Goal: Communication & Community: Answer question/provide support

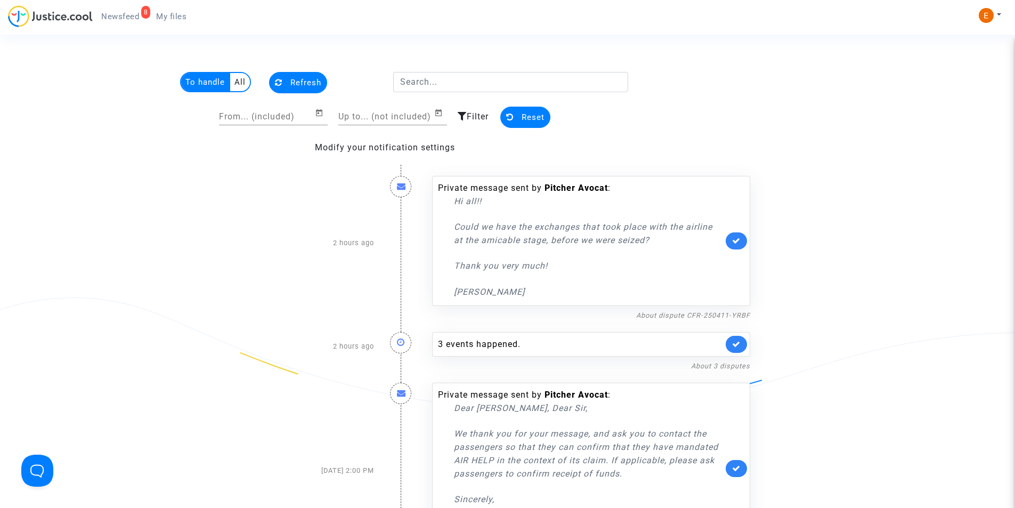
click at [130, 15] on span "Newsfeed" at bounding box center [120, 17] width 38 height 10
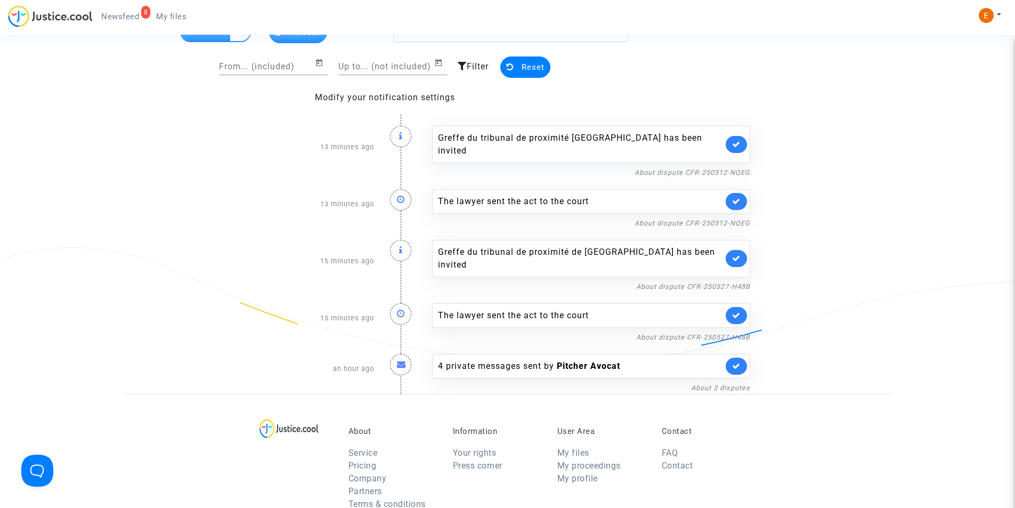
scroll to position [107, 0]
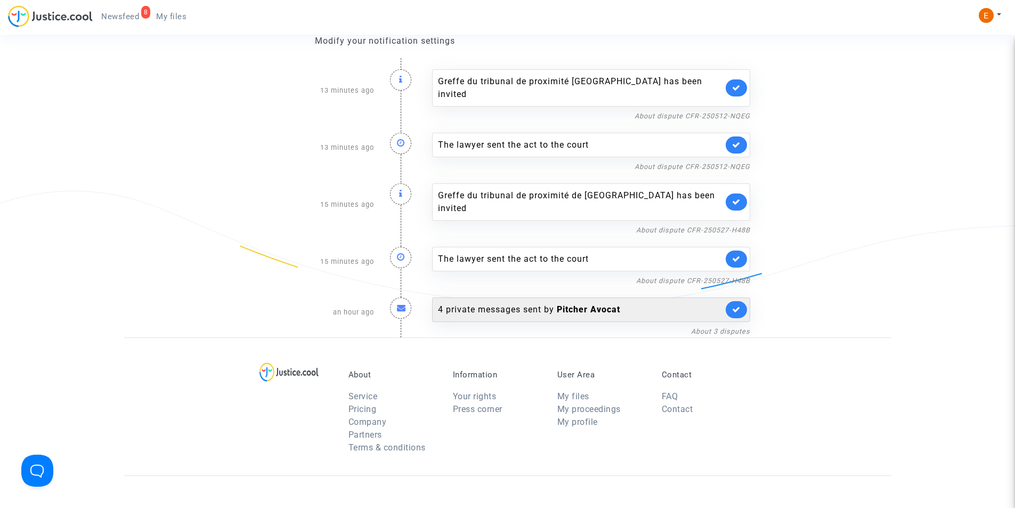
click at [593, 304] on b "Pitcher Avocat" at bounding box center [588, 309] width 63 height 10
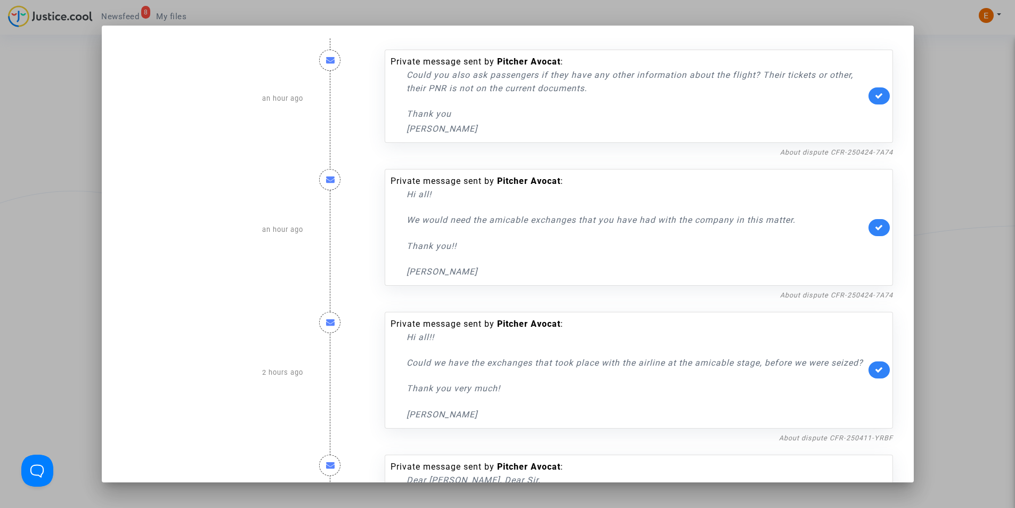
scroll to position [172, 0]
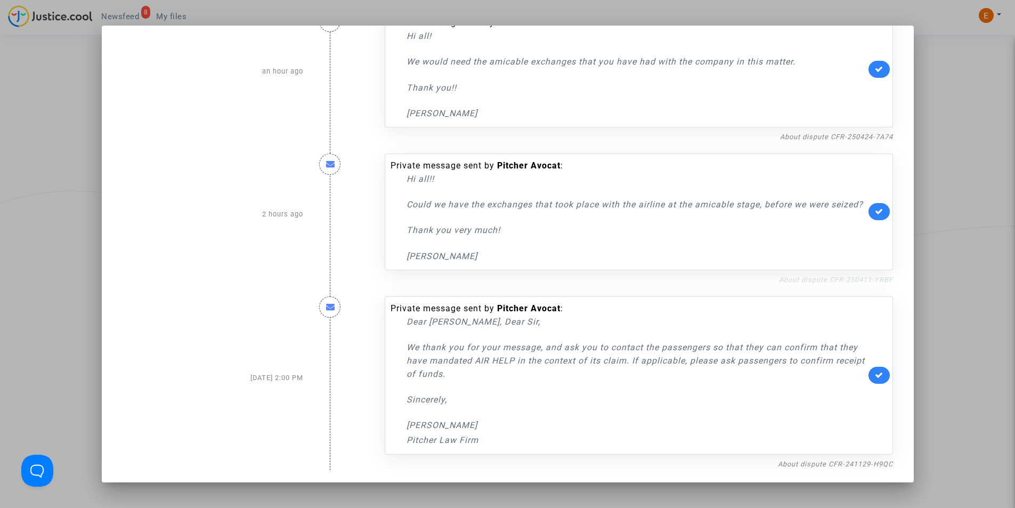
click at [817, 281] on link "About dispute CFR-250411-YRBF" at bounding box center [836, 279] width 114 height 8
click at [875, 207] on icon at bounding box center [879, 211] width 9 height 8
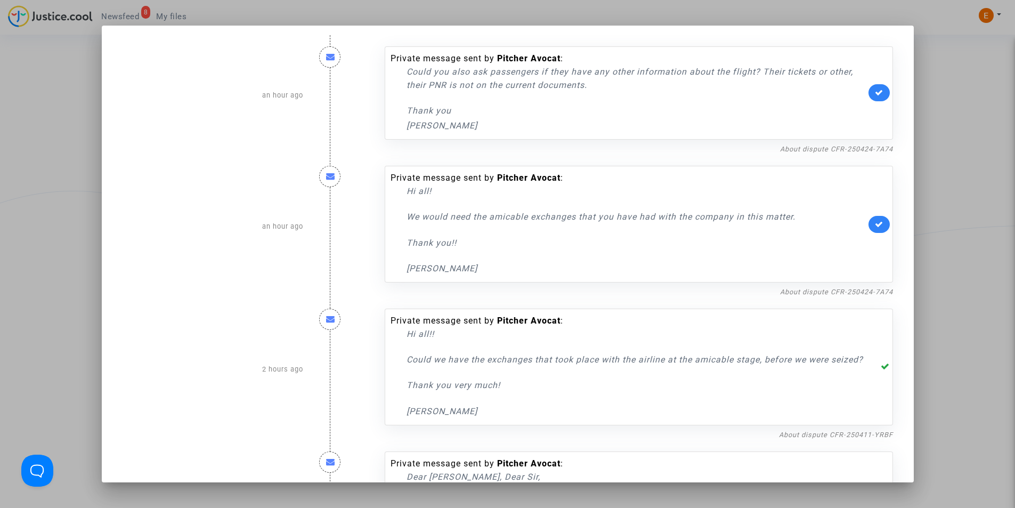
scroll to position [0, 0]
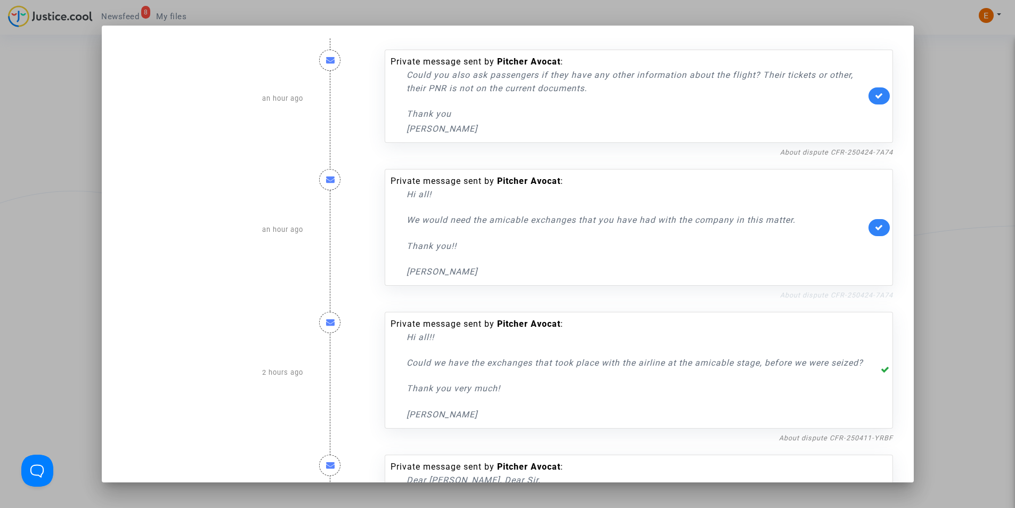
click at [816, 297] on link "About dispute CFR-250424-7A74" at bounding box center [836, 295] width 113 height 8
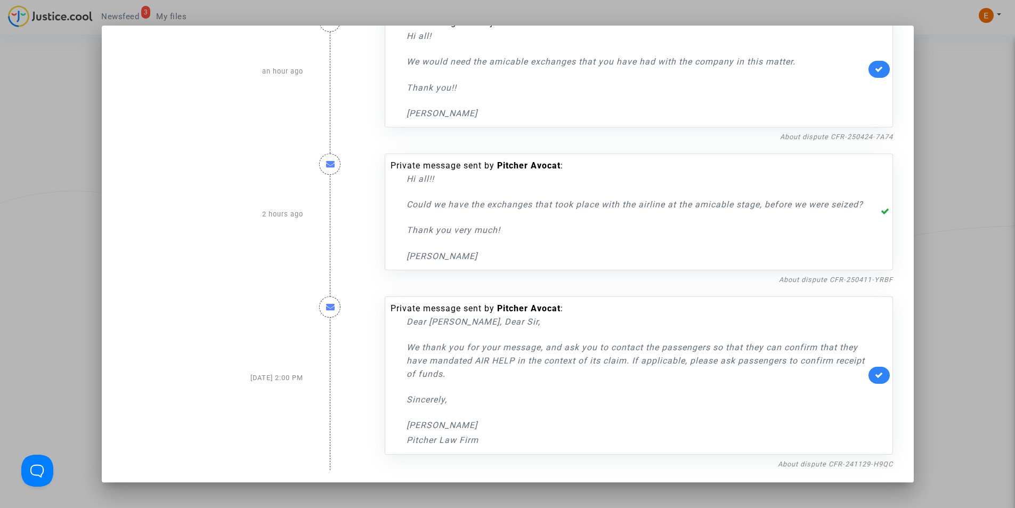
scroll to position [172, 0]
click at [829, 461] on link "About dispute CFR-241129-H9QC" at bounding box center [835, 464] width 115 height 8
click at [875, 371] on icon at bounding box center [879, 375] width 9 height 8
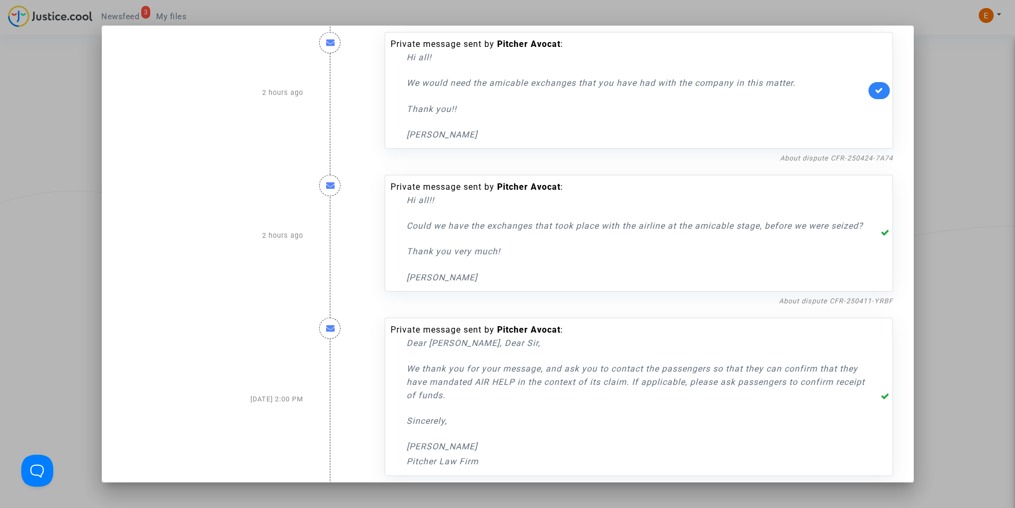
scroll to position [12, 0]
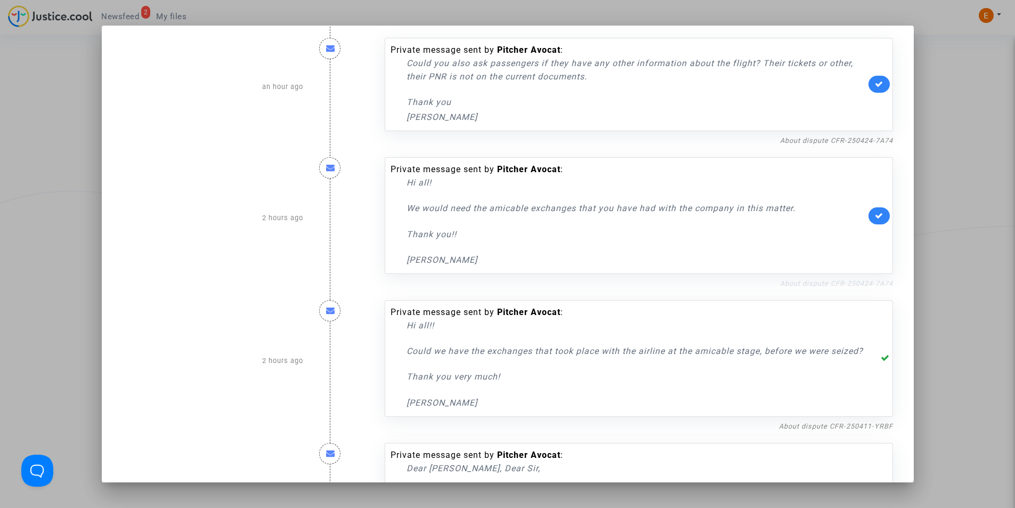
click at [804, 282] on link "About dispute CFR-250424-7A74" at bounding box center [836, 283] width 113 height 8
click at [822, 280] on link "About dispute CFR-250424-7A74" at bounding box center [836, 283] width 113 height 8
click at [875, 216] on icon at bounding box center [879, 215] width 9 height 8
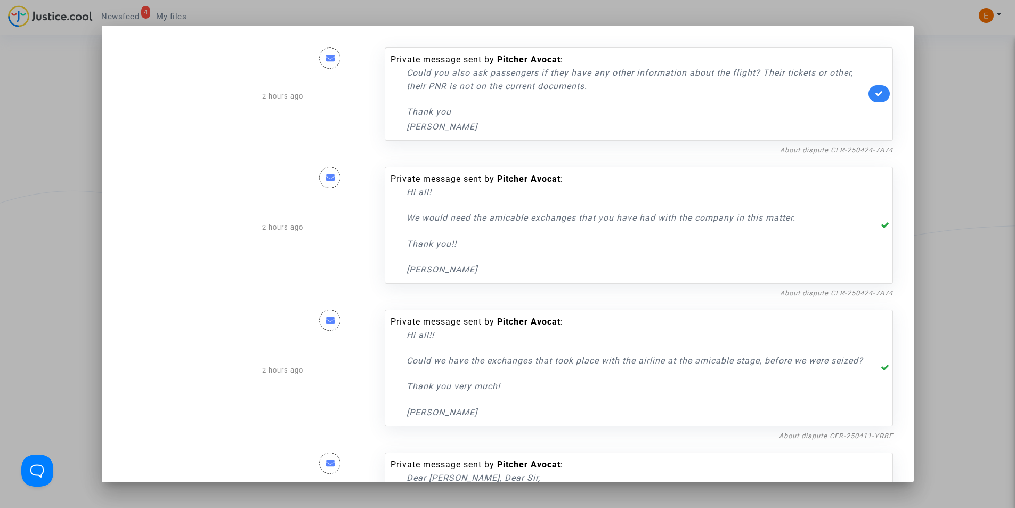
scroll to position [0, 0]
click at [876, 94] on icon at bounding box center [879, 96] width 9 height 8
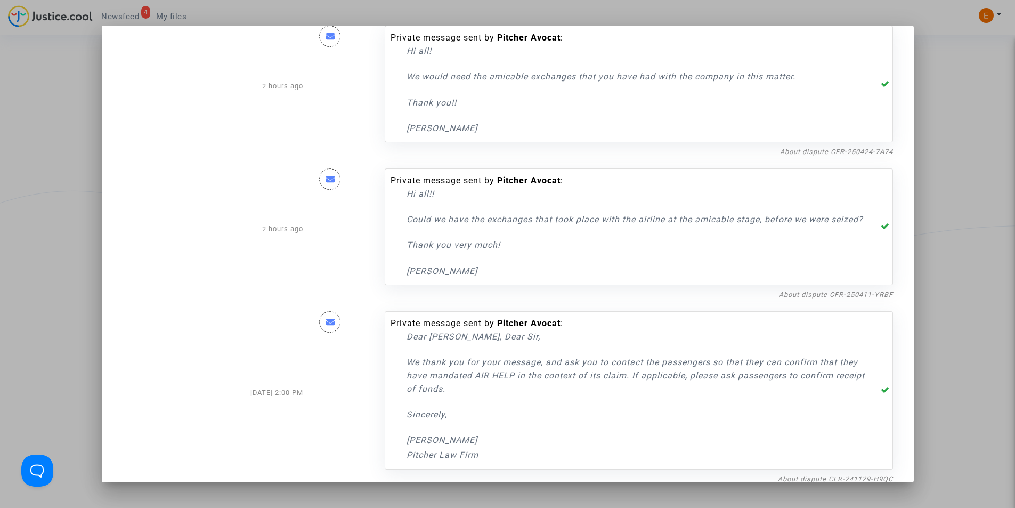
scroll to position [172, 0]
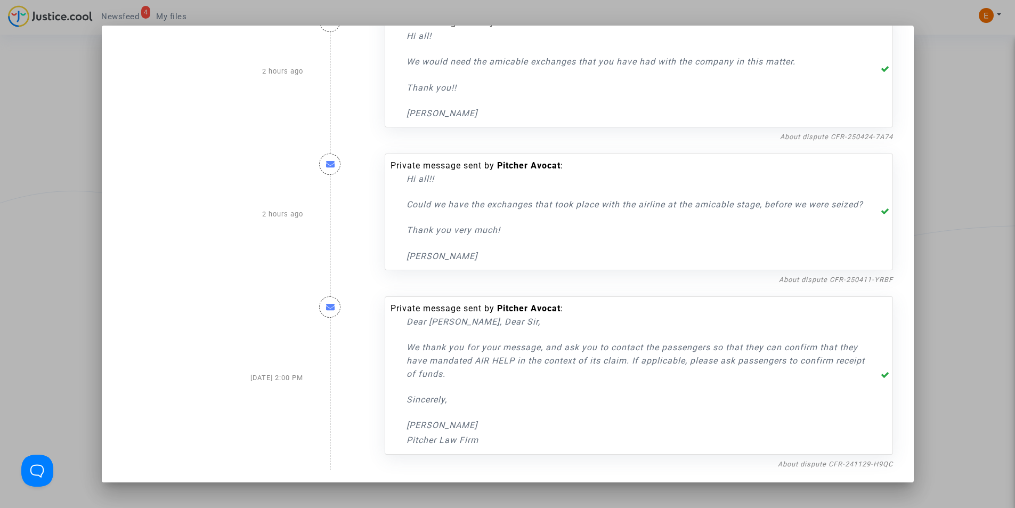
click at [92, 138] on div at bounding box center [507, 254] width 1015 height 508
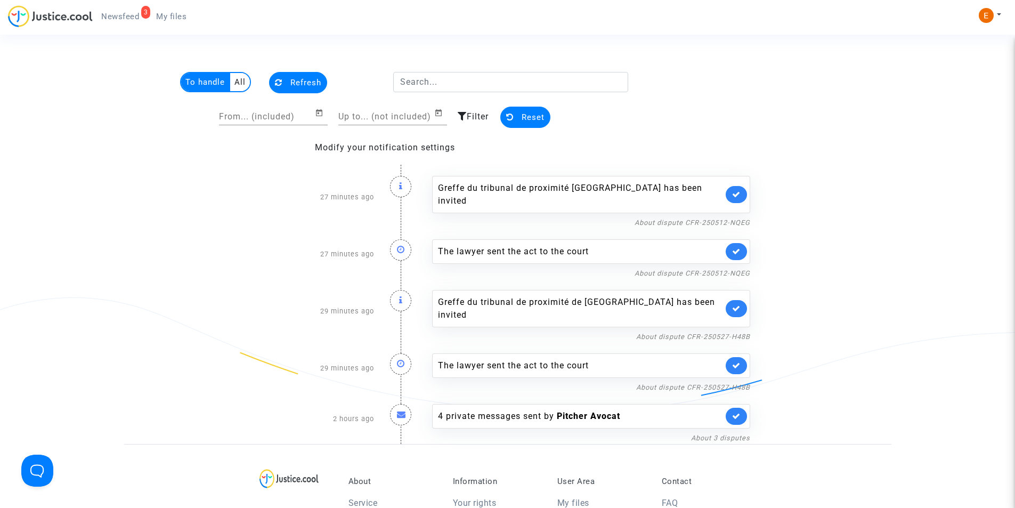
scroll to position [107, 0]
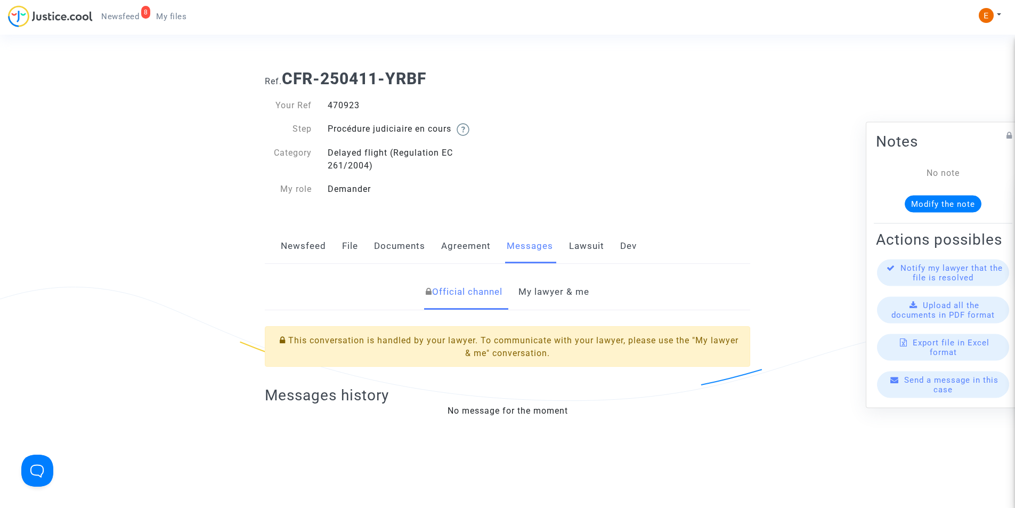
click at [537, 297] on link "My lawyer & me" at bounding box center [553, 291] width 71 height 35
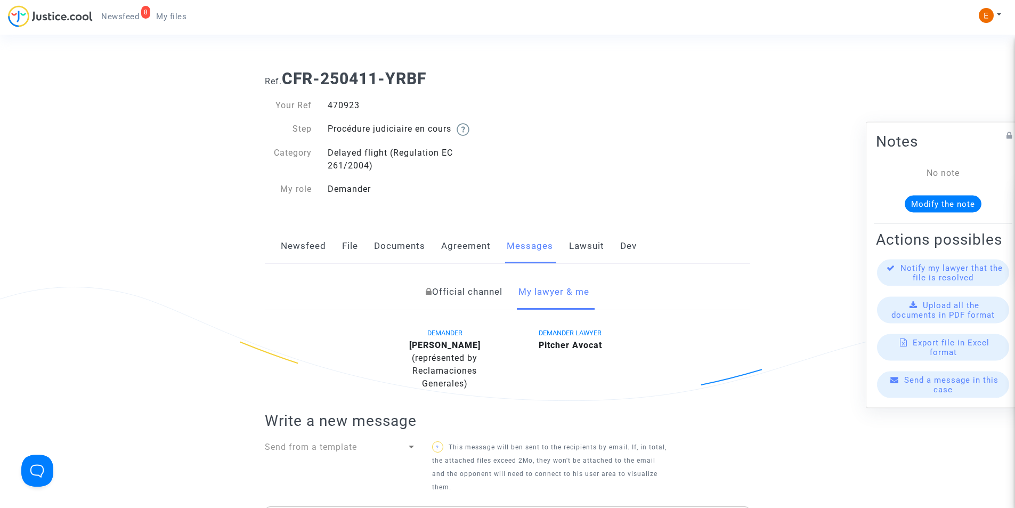
click at [341, 113] on div "Your Ref 470923 Step Procédure judiciaire en cours Category Delayed flight (Reg…" at bounding box center [382, 147] width 235 height 96
click at [343, 107] on div "470923" at bounding box center [414, 105] width 188 height 13
copy div "470923"
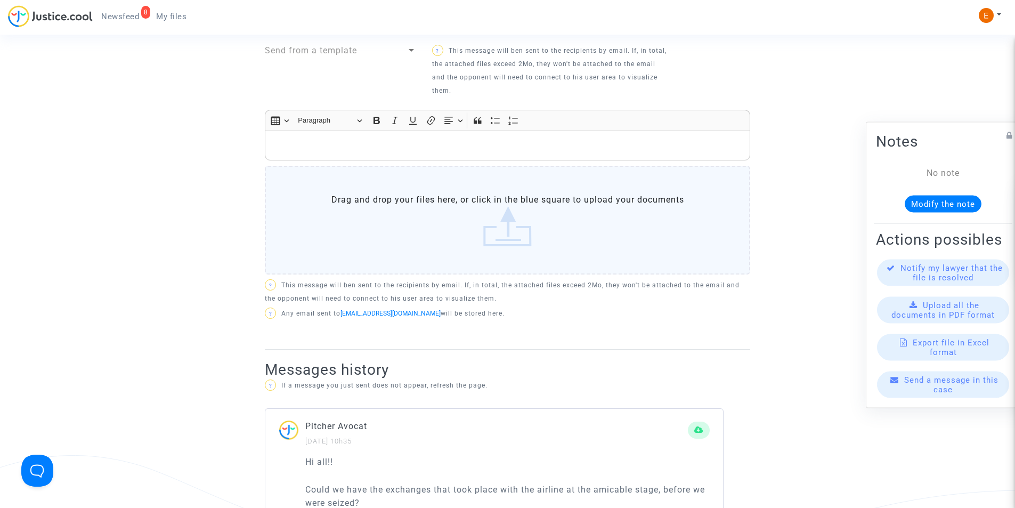
scroll to position [320, 0]
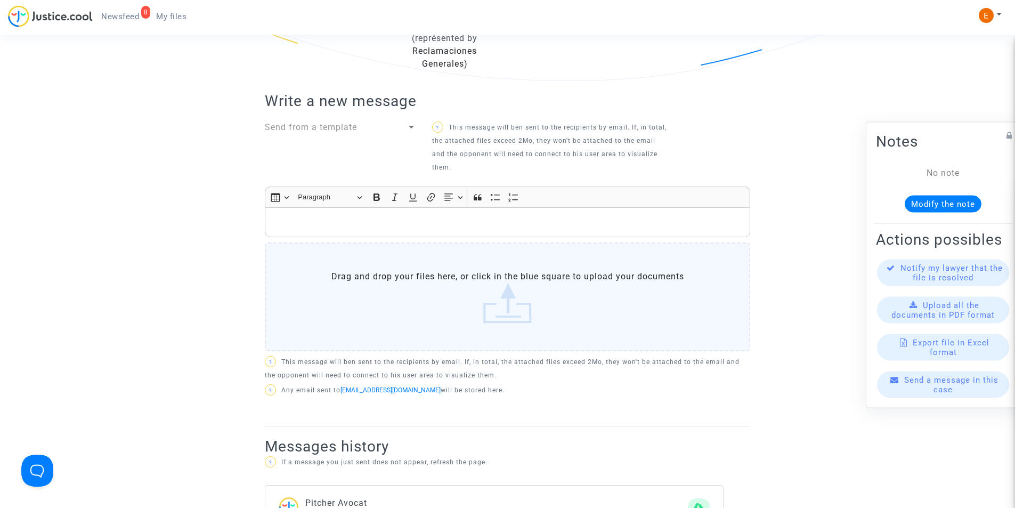
click at [500, 224] on p "Rich Text Editor, main" at bounding box center [508, 222] width 474 height 13
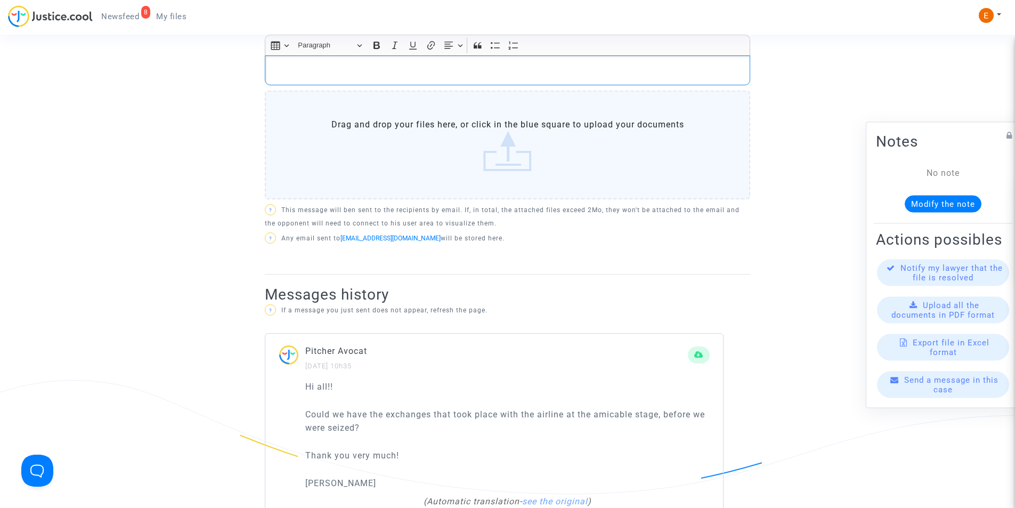
scroll to position [373, 0]
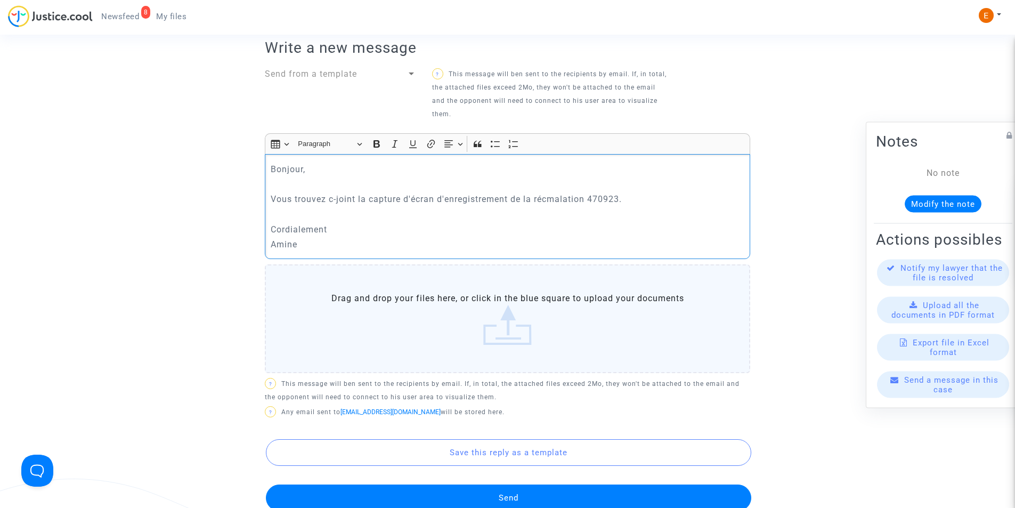
click at [494, 333] on label "Drag and drop your files here, or click in the blue square to upload your docum…" at bounding box center [507, 318] width 485 height 109
click at [0, 0] on input "Drag and drop your files here, or click in the blue square to upload your docum…" at bounding box center [0, 0] width 0 height 0
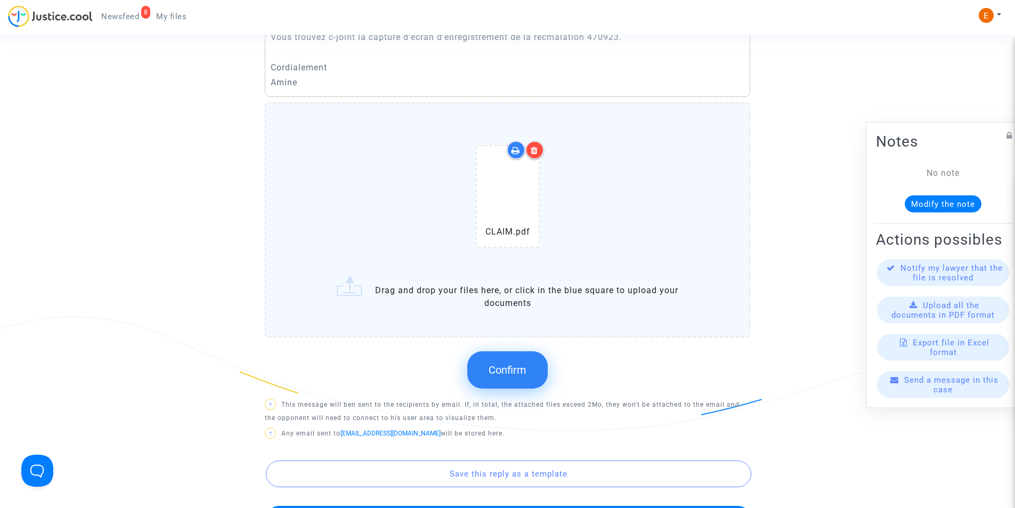
scroll to position [586, 0]
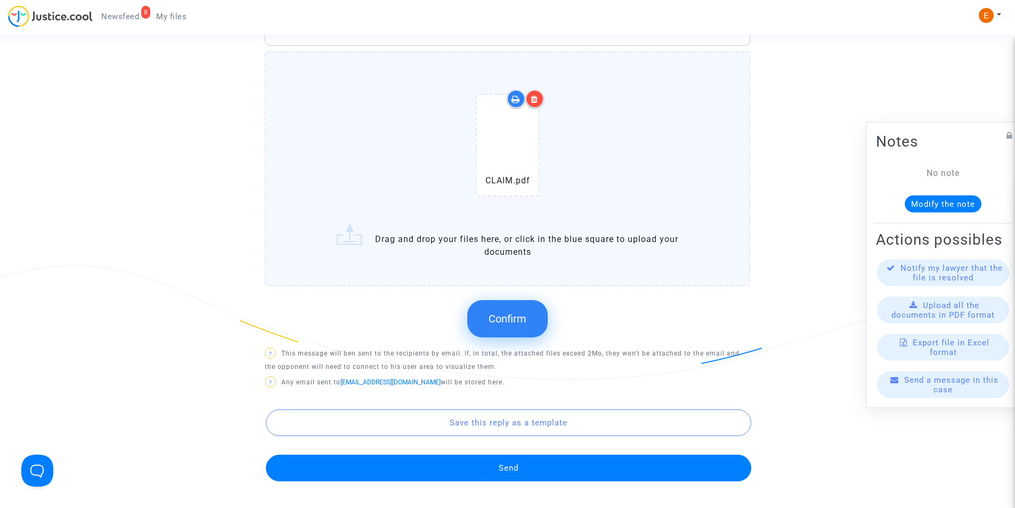
click at [534, 465] on button "Send" at bounding box center [508, 467] width 485 height 27
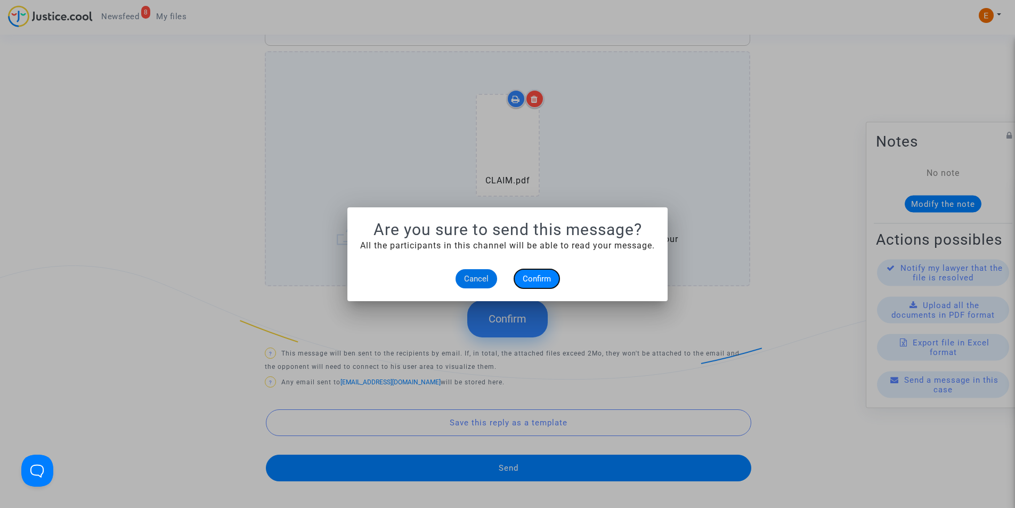
click at [539, 282] on span "Confirm" at bounding box center [537, 279] width 28 height 10
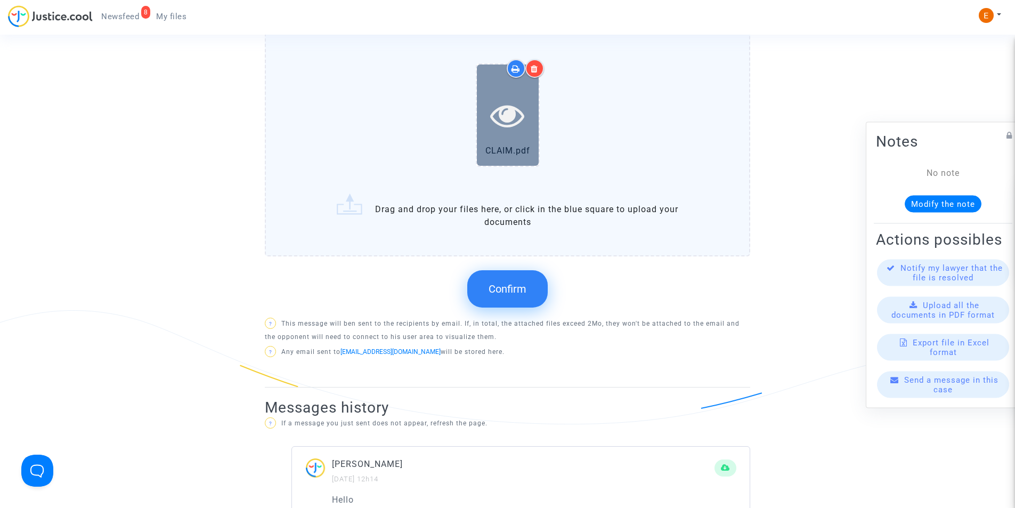
scroll to position [639, 0]
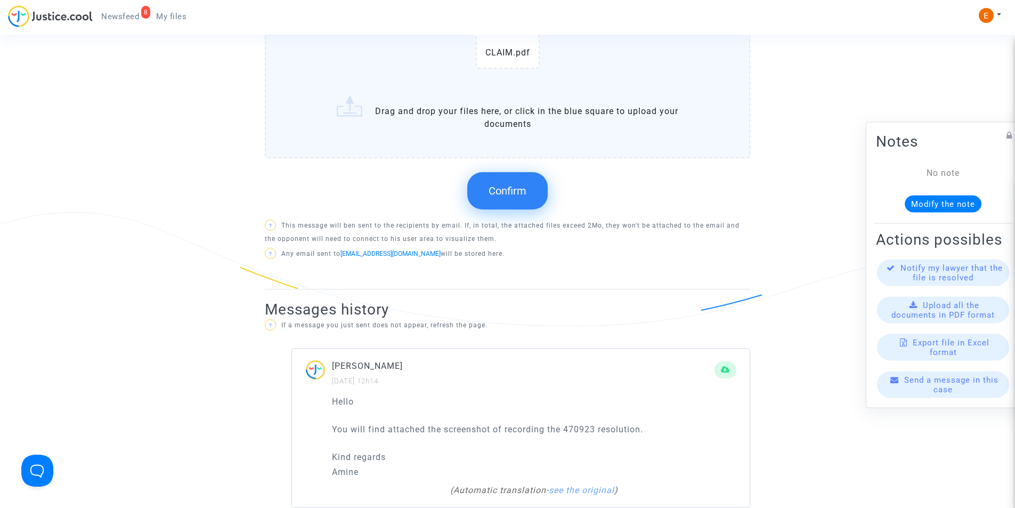
click at [498, 184] on span "Confirm" at bounding box center [507, 190] width 38 height 13
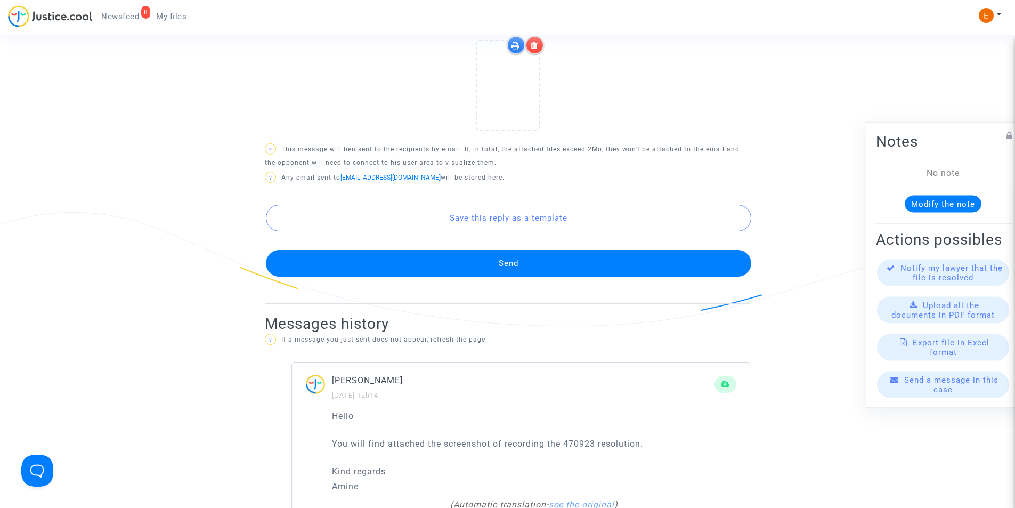
click at [502, 263] on button "Send" at bounding box center [508, 263] width 485 height 27
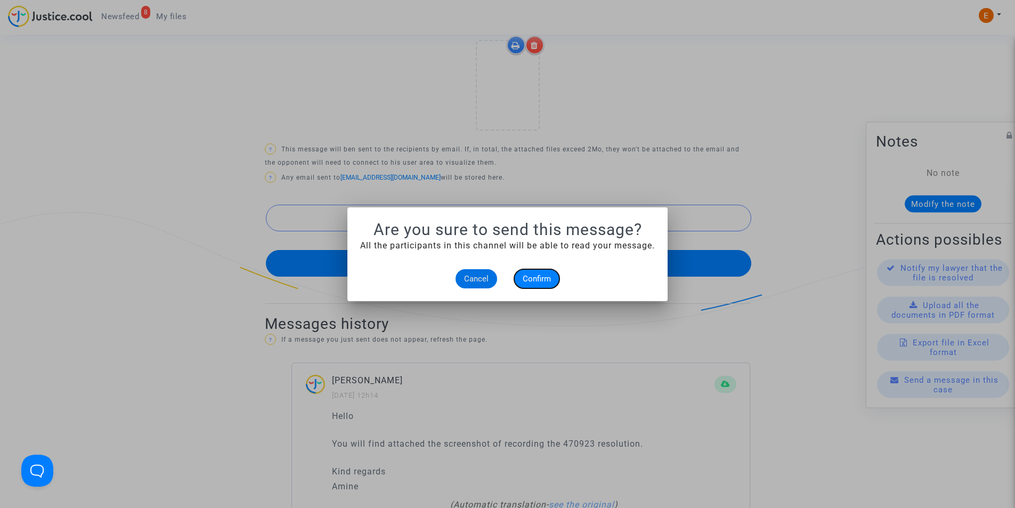
click at [529, 280] on span "Confirm" at bounding box center [537, 279] width 28 height 10
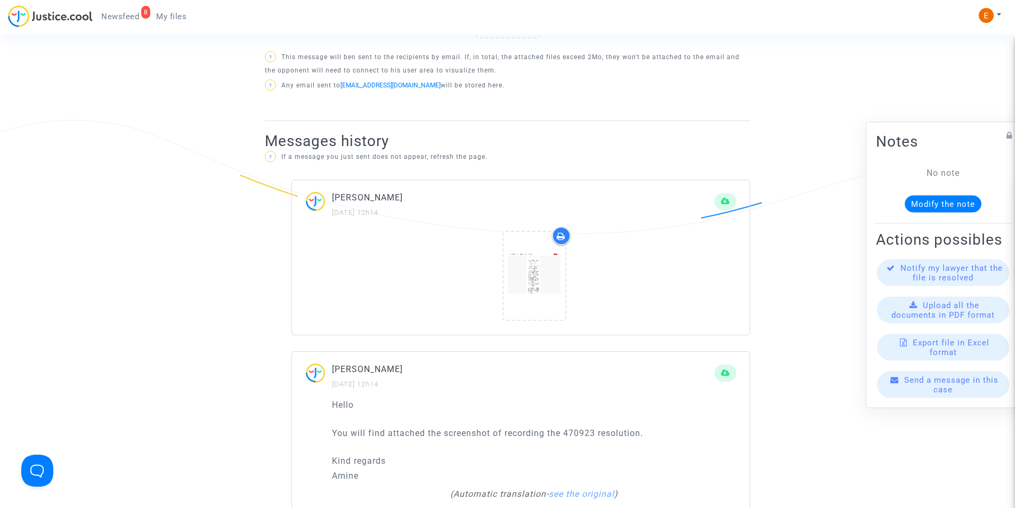
scroll to position [746, 0]
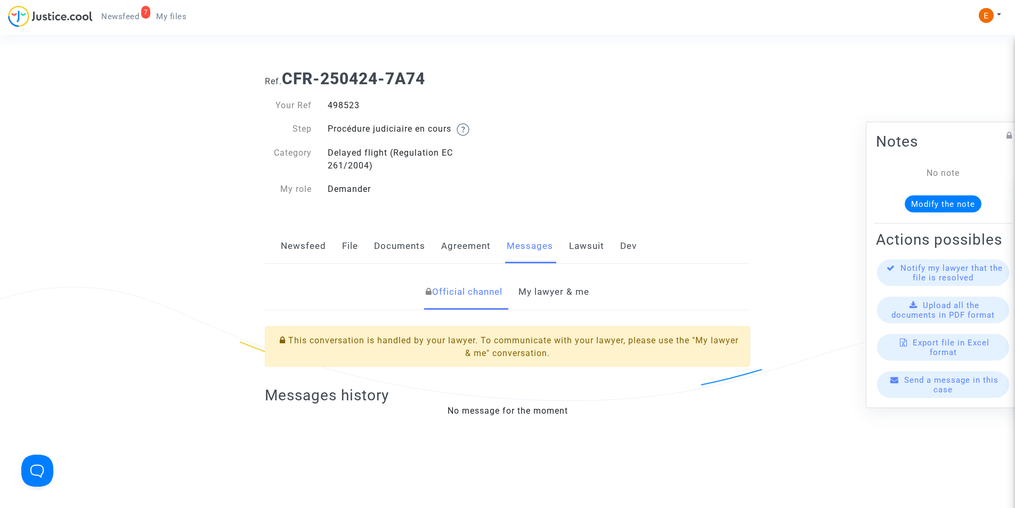
click at [578, 292] on link "My lawyer & me" at bounding box center [553, 291] width 71 height 35
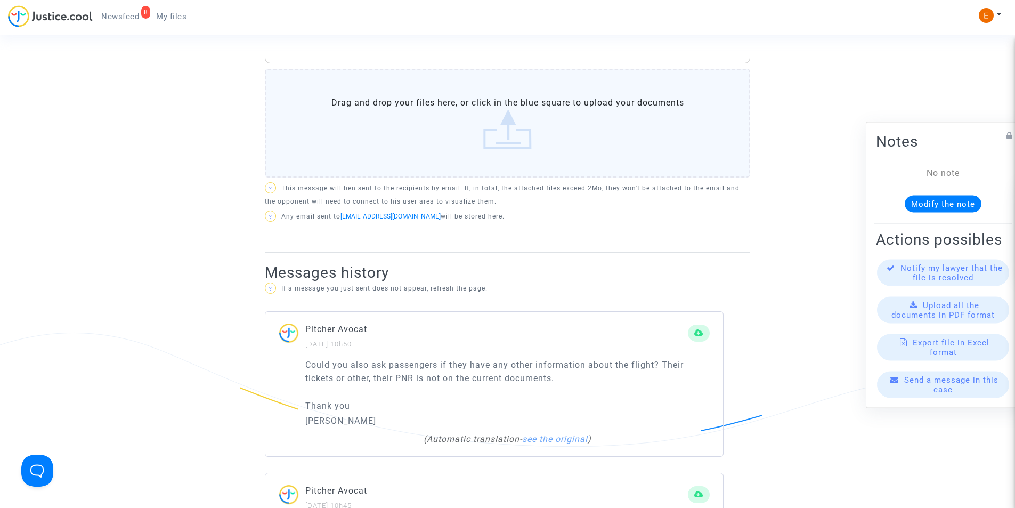
scroll to position [586, 0]
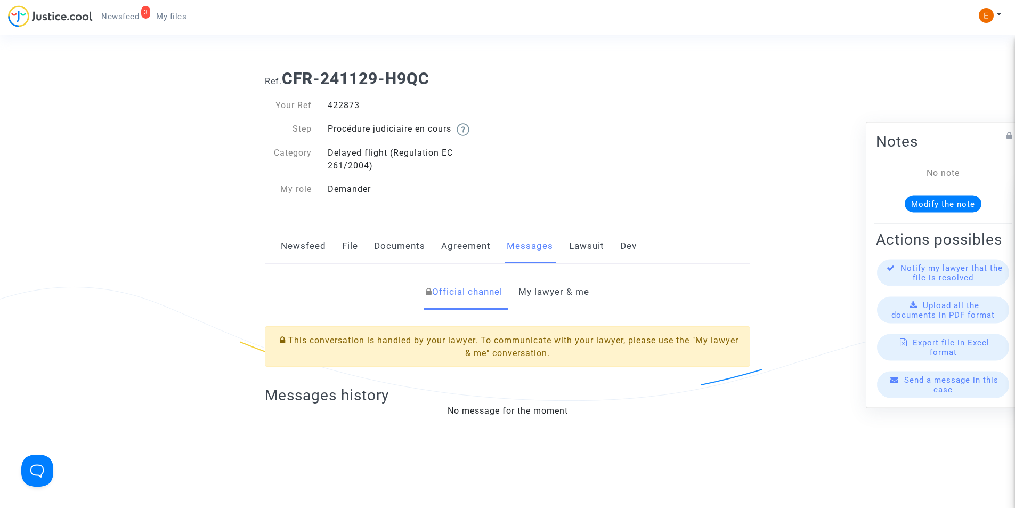
click at [355, 108] on div "422873" at bounding box center [414, 105] width 188 height 13
copy div "422873"
click at [341, 105] on div "498523" at bounding box center [414, 105] width 188 height 13
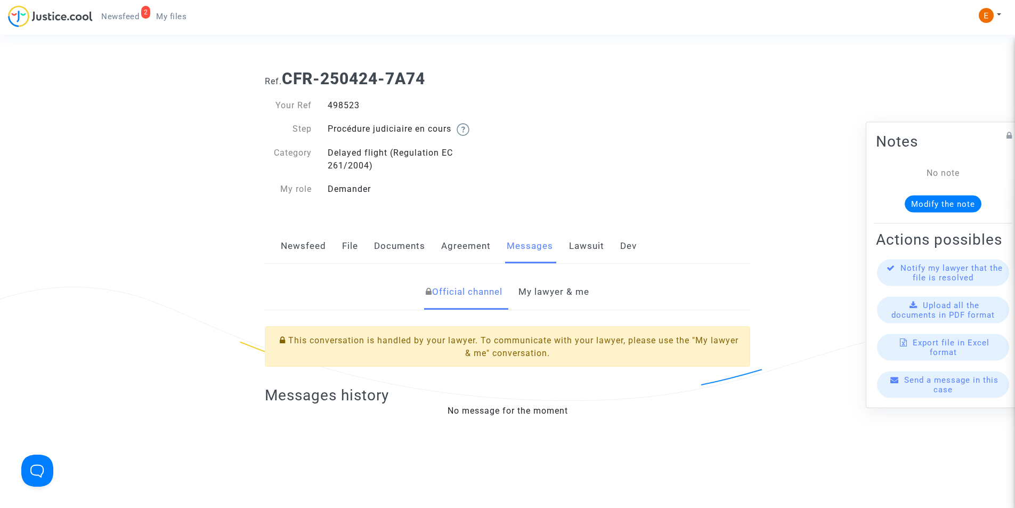
copy div "498523"
click at [579, 282] on link "My lawyer & me" at bounding box center [553, 291] width 71 height 35
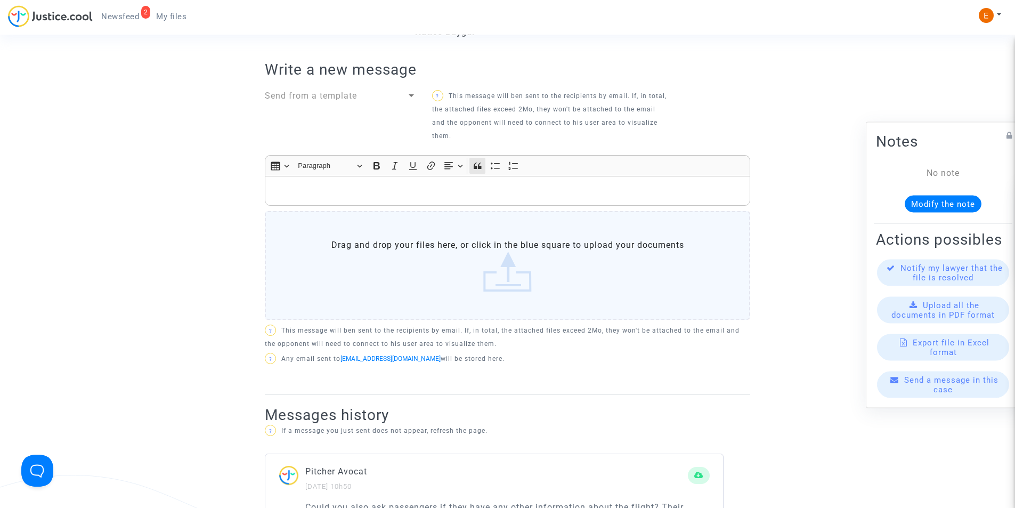
scroll to position [320, 0]
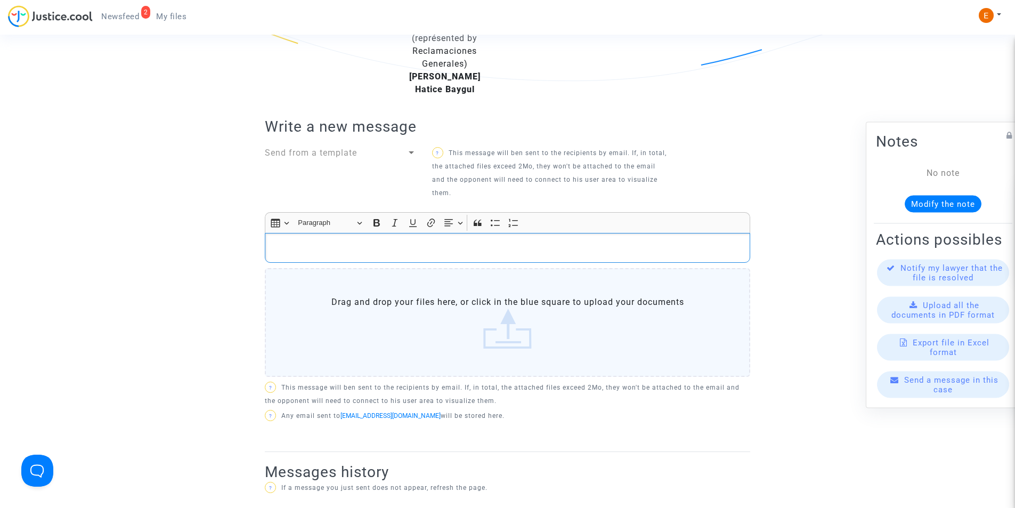
click at [445, 241] on p "Rich Text Editor, main" at bounding box center [508, 247] width 474 height 13
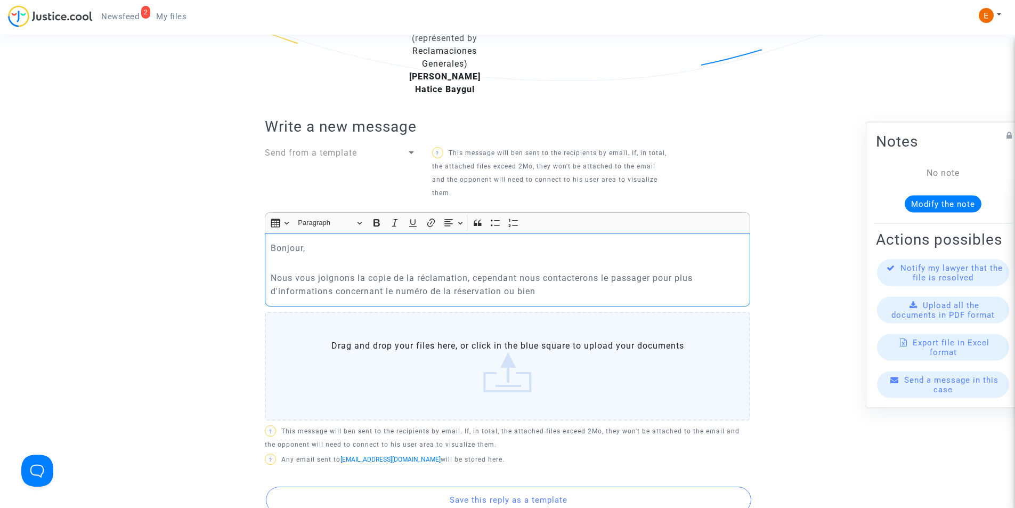
click at [570, 274] on p "Nous vous joignons la copie de la réclamation, cependant nous contacterons le p…" at bounding box center [508, 284] width 474 height 27
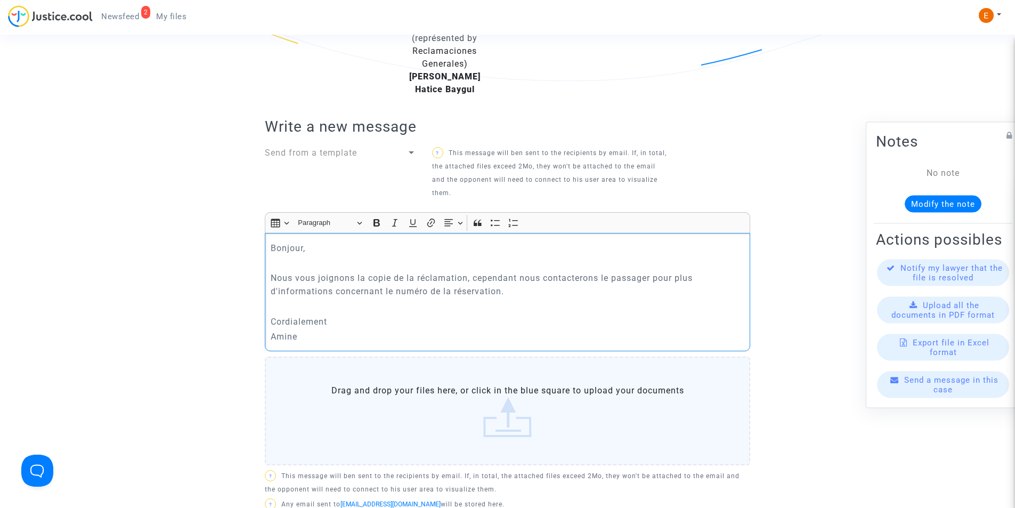
click at [515, 394] on label "Drag and drop your files here, or click in the blue square to upload your docum…" at bounding box center [507, 410] width 485 height 109
click at [0, 0] on input "Drag and drop your files here, or click in the blue square to upload your docum…" at bounding box center [0, 0] width 0 height 0
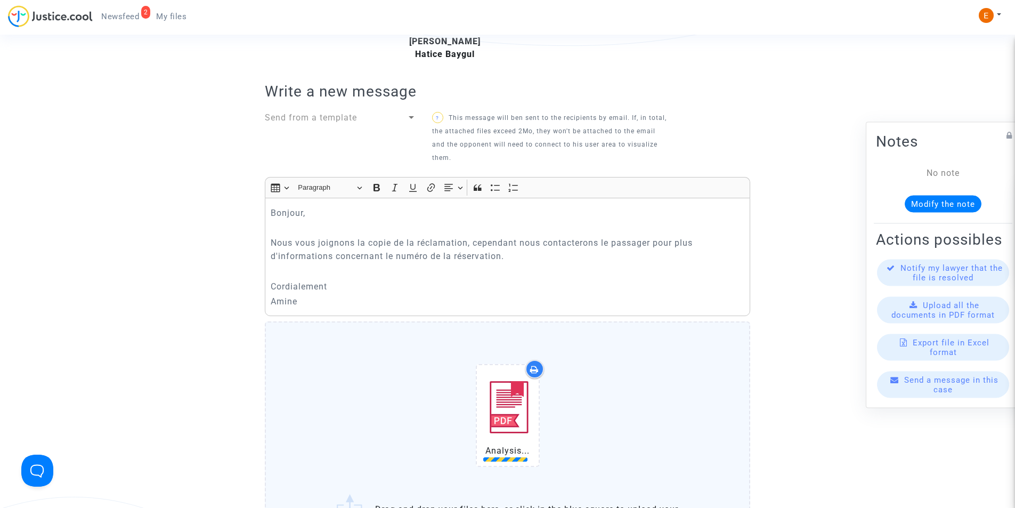
scroll to position [426, 0]
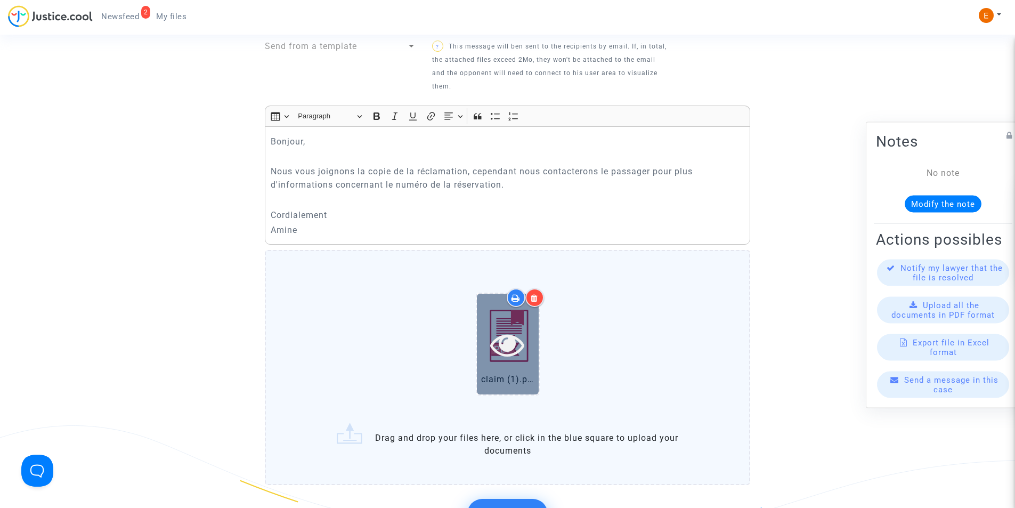
click at [502, 327] on icon at bounding box center [507, 344] width 35 height 34
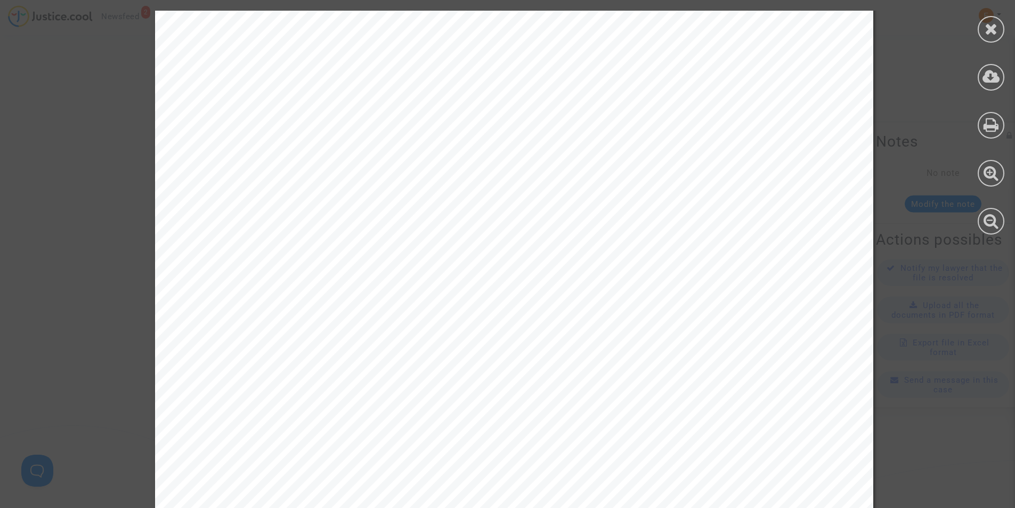
scroll to position [266, 0]
click at [1000, 37] on div at bounding box center [990, 29] width 27 height 27
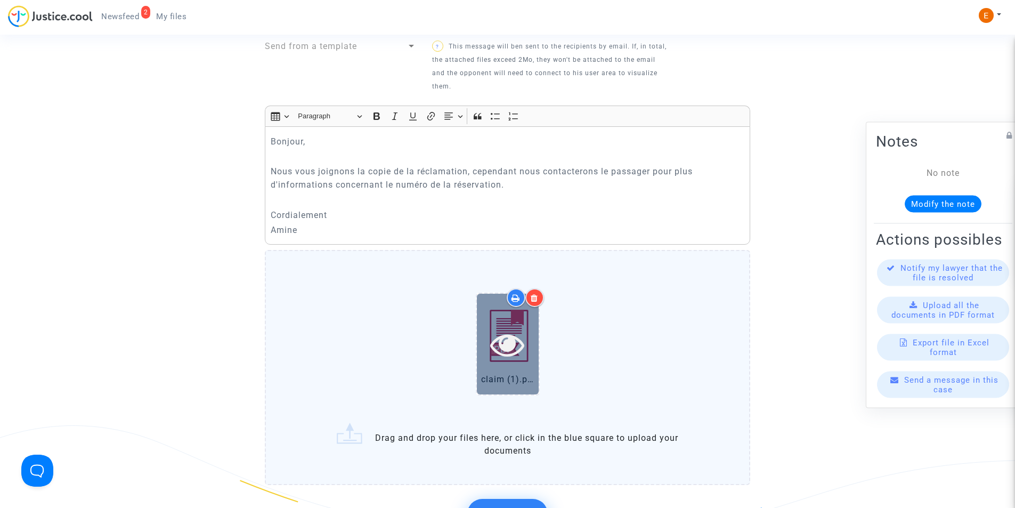
click at [499, 350] on div at bounding box center [508, 343] width 62 height 101
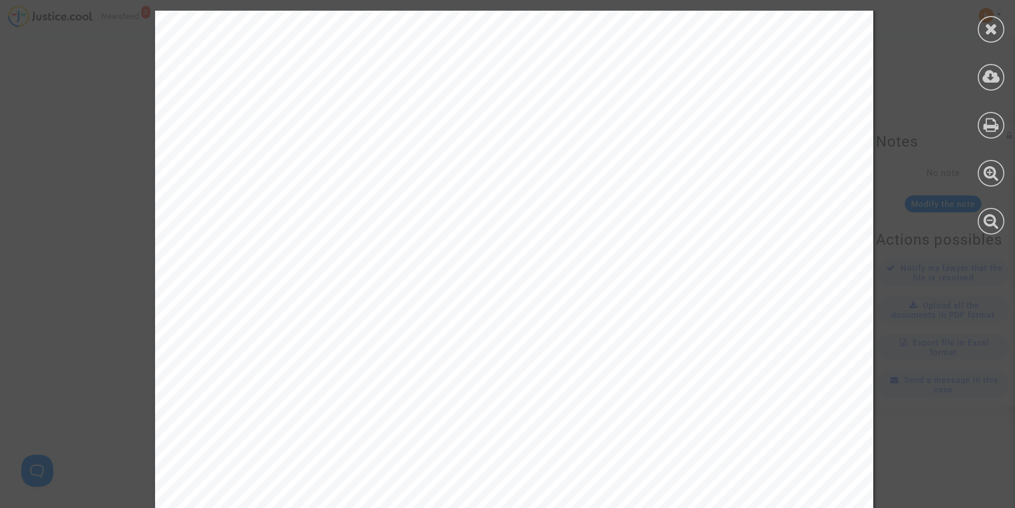
scroll to position [533, 0]
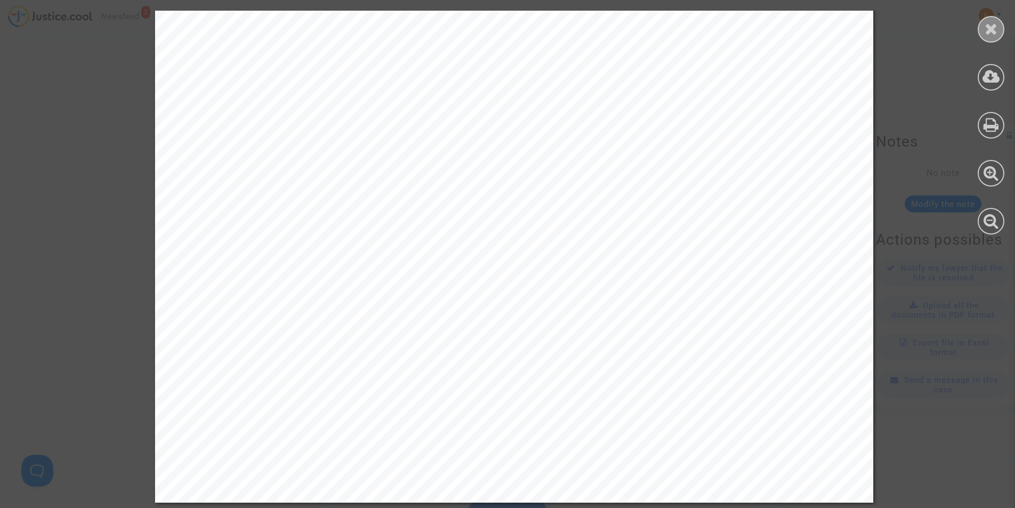
click at [993, 26] on icon at bounding box center [990, 29] width 13 height 16
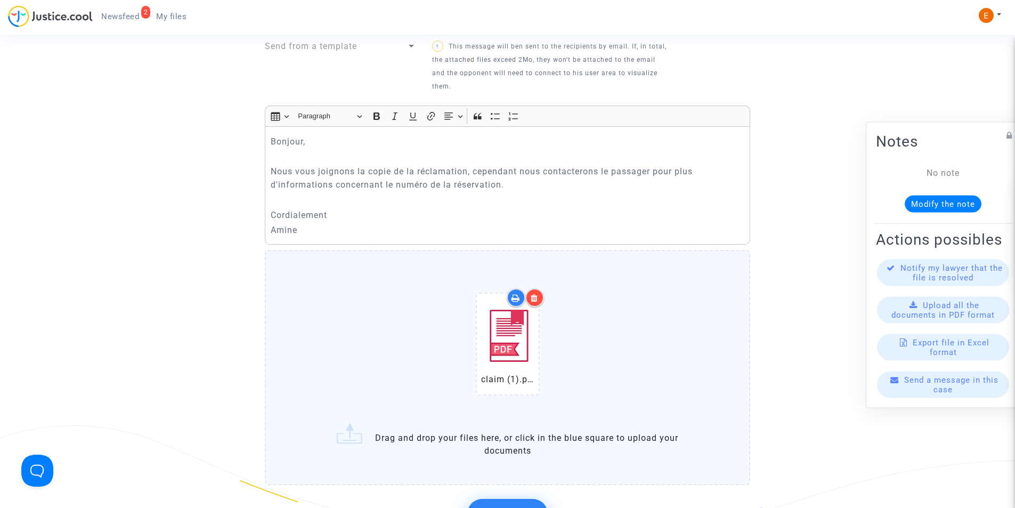
click at [533, 293] on icon at bounding box center [534, 297] width 7 height 9
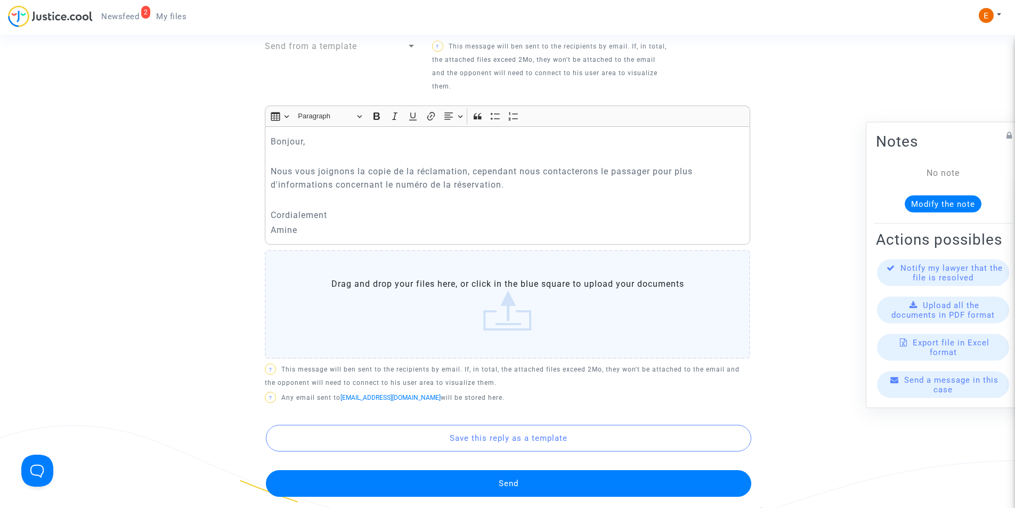
click at [505, 304] on label "Drag and drop your files here, or click in the blue square to upload your docum…" at bounding box center [507, 304] width 485 height 109
click at [0, 0] on input "Drag and drop your files here, or click in the blue square to upload your docum…" at bounding box center [0, 0] width 0 height 0
click at [506, 298] on label "Drag and drop your files here, or click in the blue square to upload your docum…" at bounding box center [507, 304] width 485 height 109
click at [0, 0] on input "Drag and drop your files here, or click in the blue square to upload your docum…" at bounding box center [0, 0] width 0 height 0
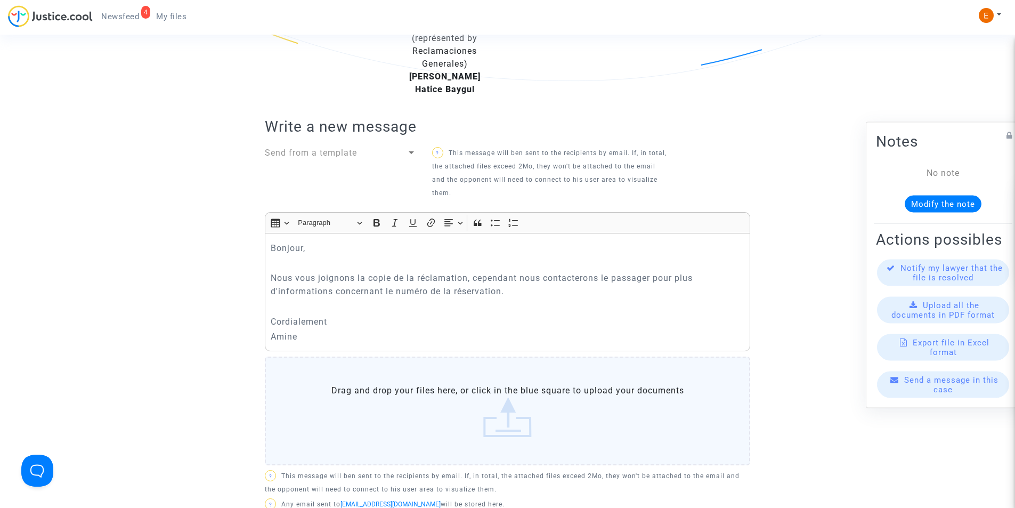
scroll to position [586, 0]
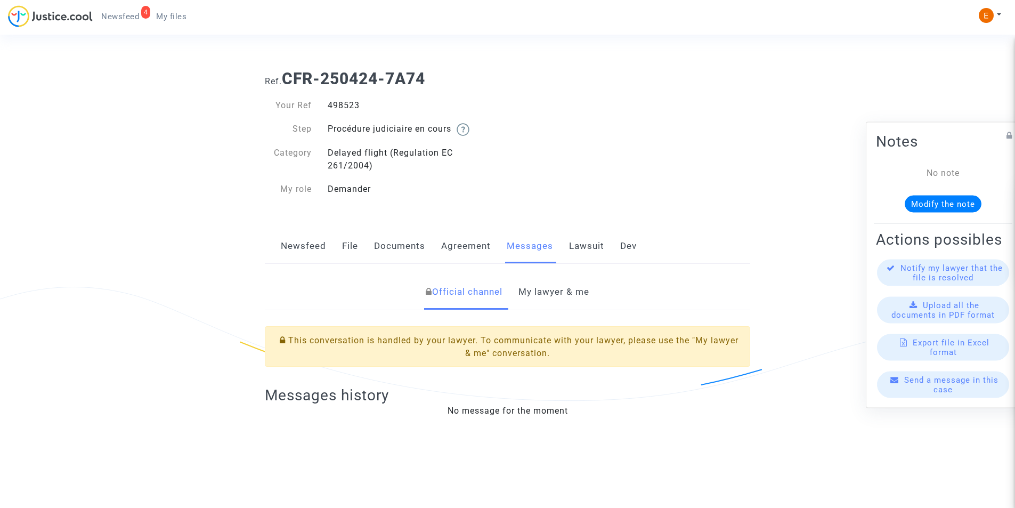
drag, startPoint x: 0, startPoint y: 0, endPoint x: 552, endPoint y: 289, distance: 623.0
click at [552, 289] on link "My lawyer & me" at bounding box center [553, 291] width 71 height 35
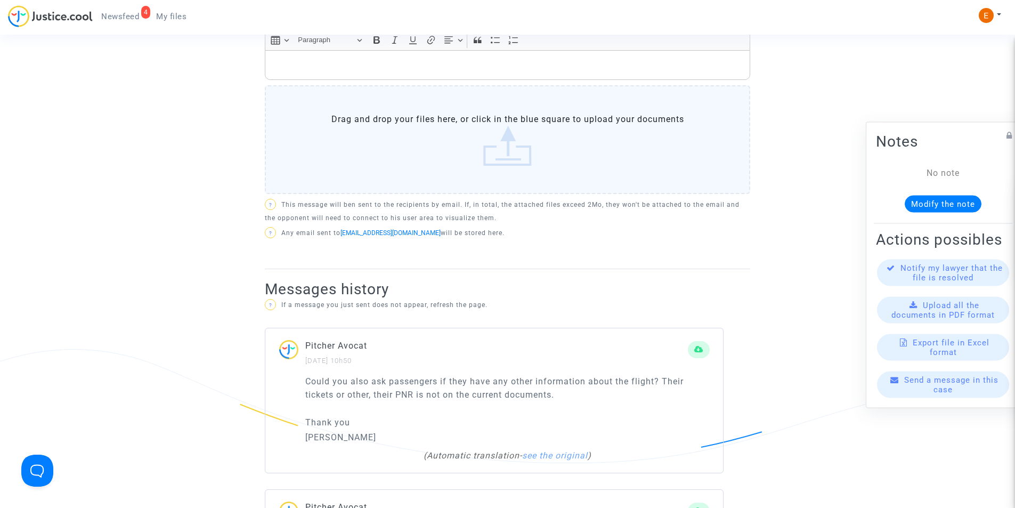
scroll to position [479, 0]
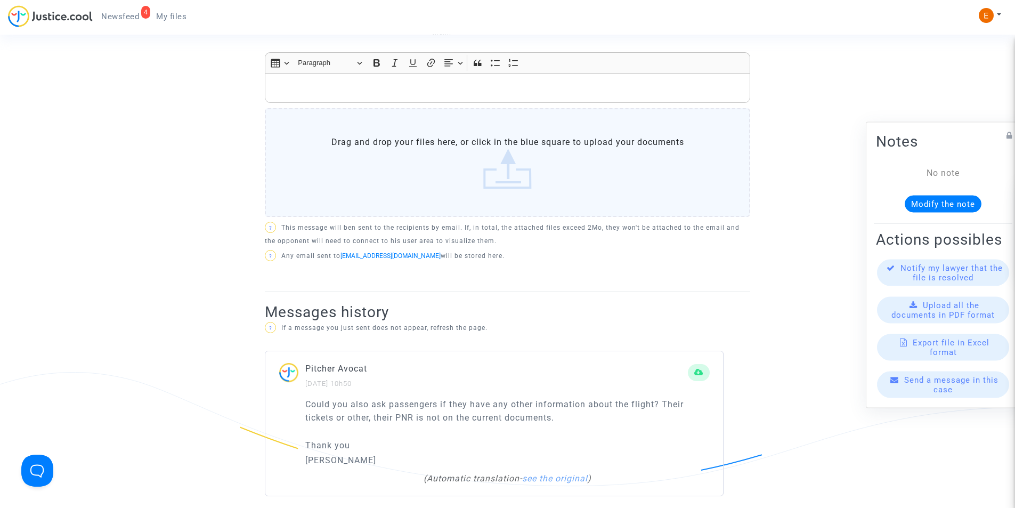
click at [427, 81] on p "Rich Text Editor, main" at bounding box center [508, 87] width 474 height 13
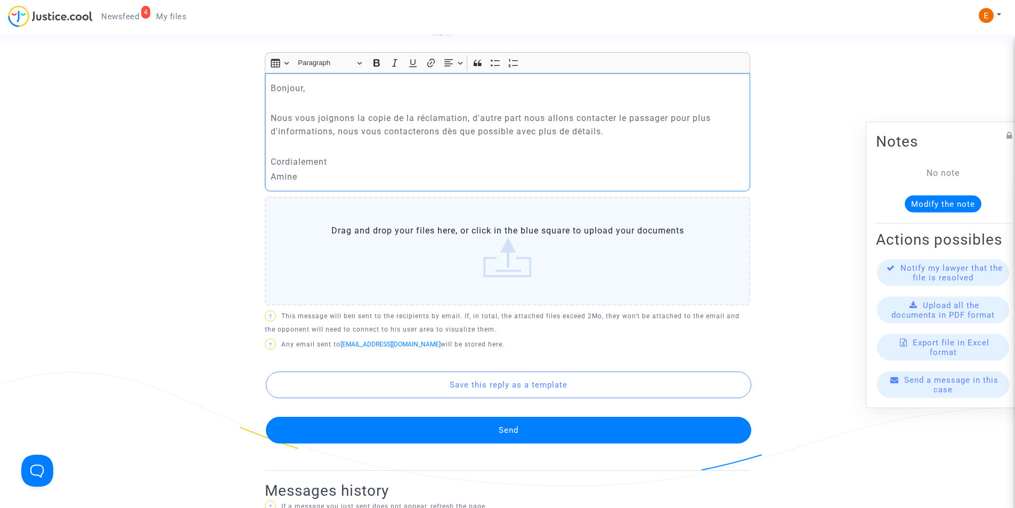
click at [494, 242] on label "Drag and drop your files here, or click in the blue square to upload your docum…" at bounding box center [507, 251] width 485 height 109
click at [0, 0] on input "Drag and drop your files here, or click in the blue square to upload your docum…" at bounding box center [0, 0] width 0 height 0
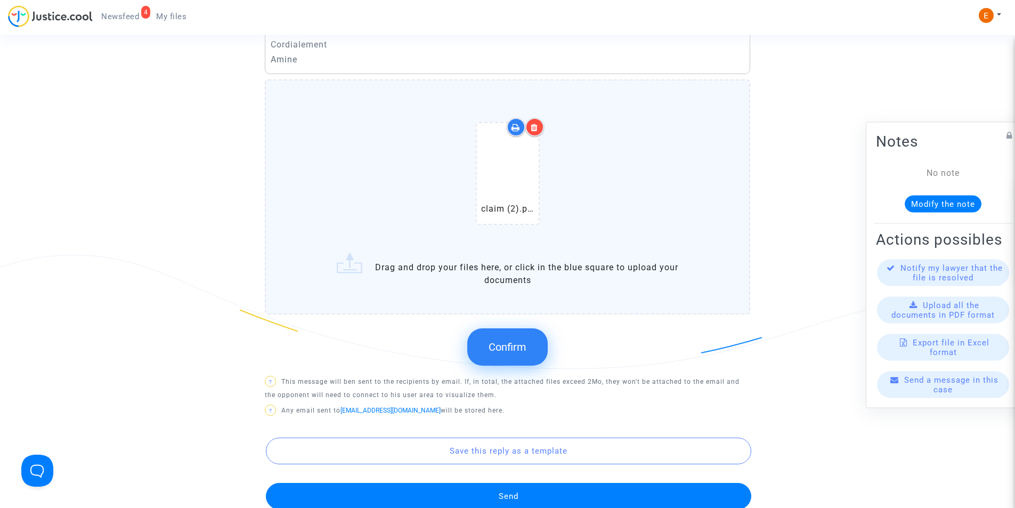
scroll to position [639, 0]
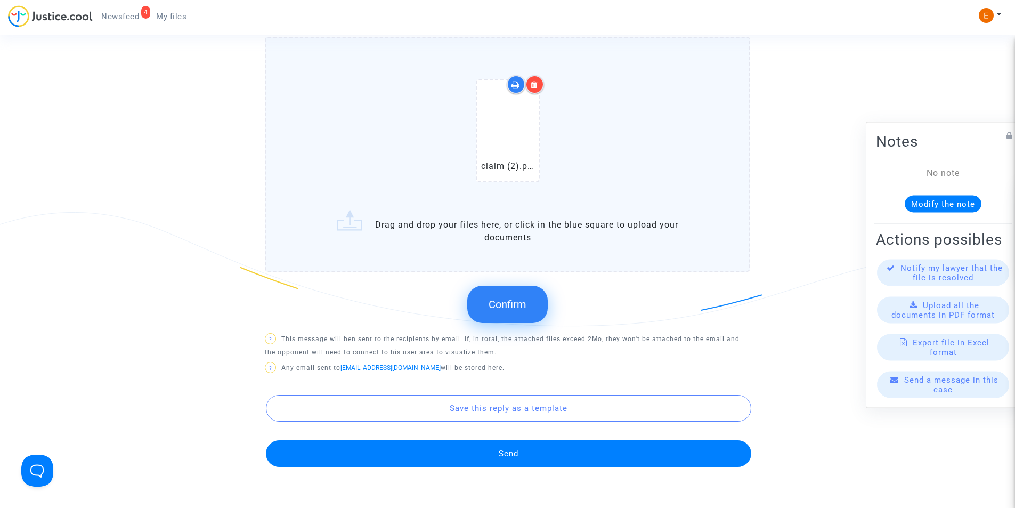
click at [492, 286] on button "Confirm" at bounding box center [507, 304] width 80 height 37
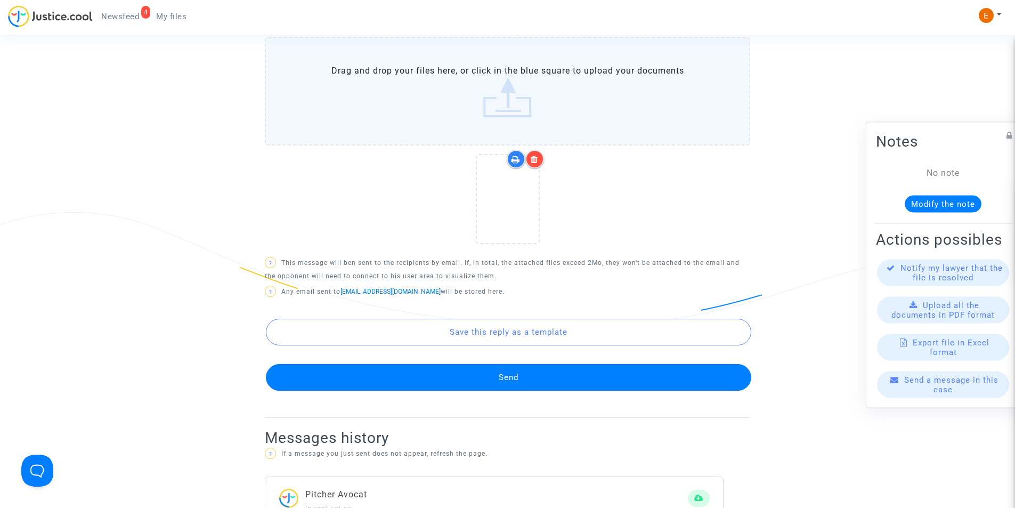
click at [484, 364] on button "Send" at bounding box center [508, 377] width 485 height 27
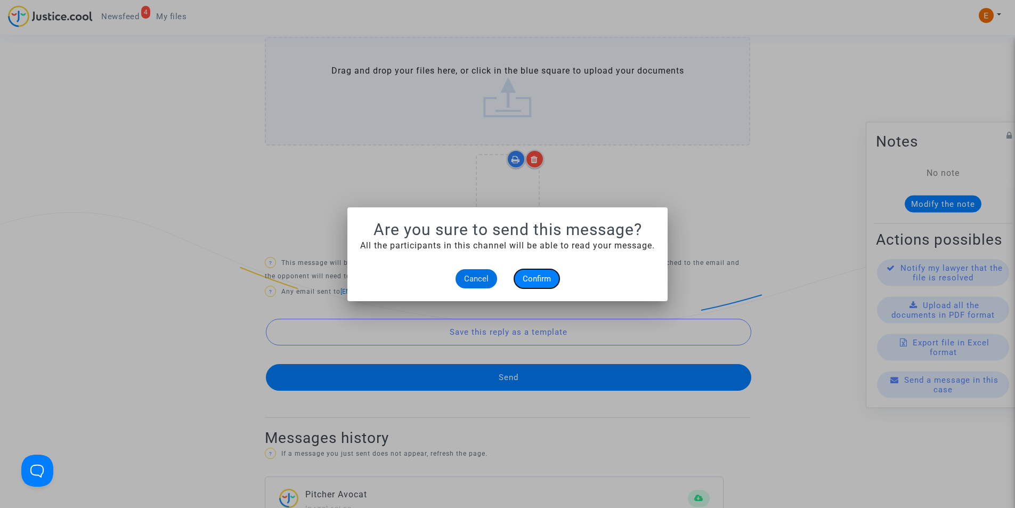
click at [546, 272] on button "Confirm" at bounding box center [536, 278] width 45 height 19
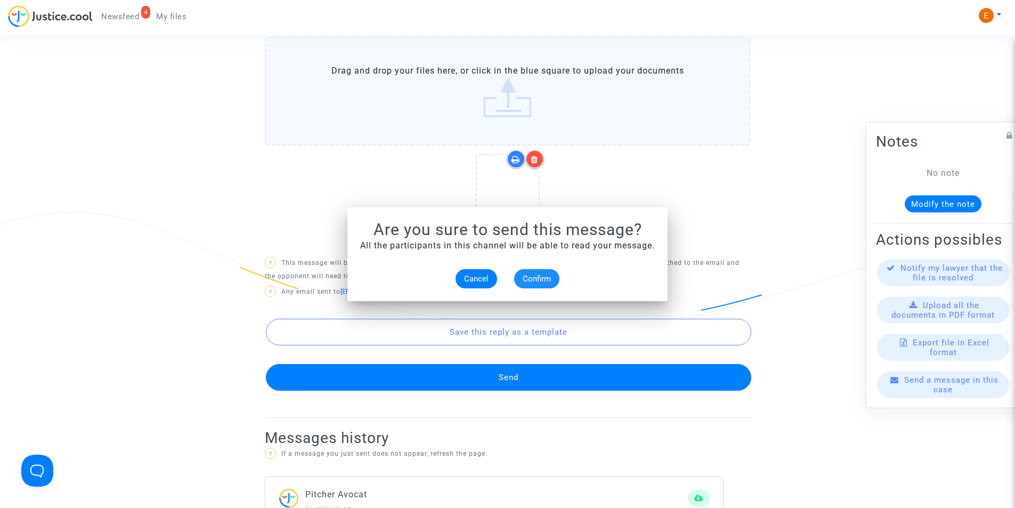
scroll to position [639, 0]
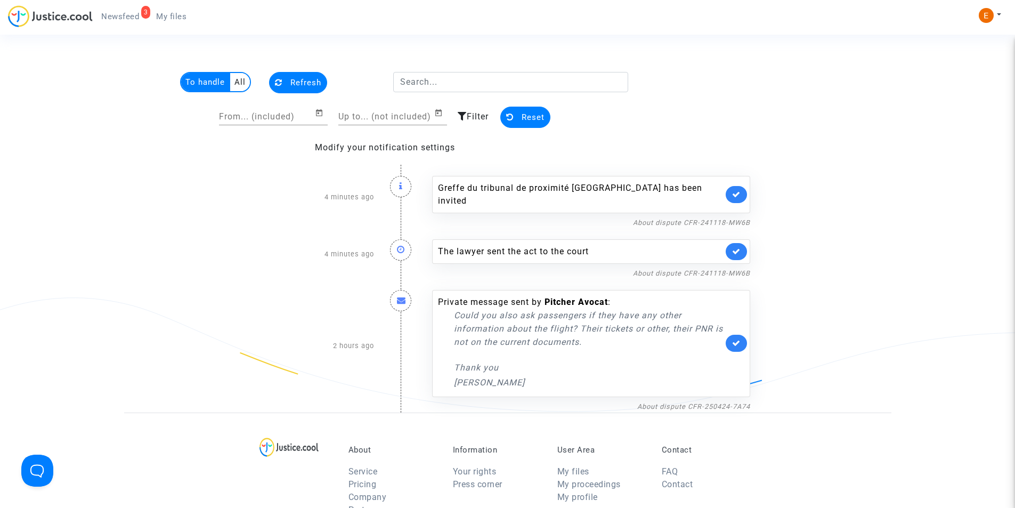
click at [116, 20] on span "Newsfeed" at bounding box center [120, 17] width 38 height 10
click at [716, 402] on link "About dispute CFR-250424-7A74" at bounding box center [693, 406] width 113 height 8
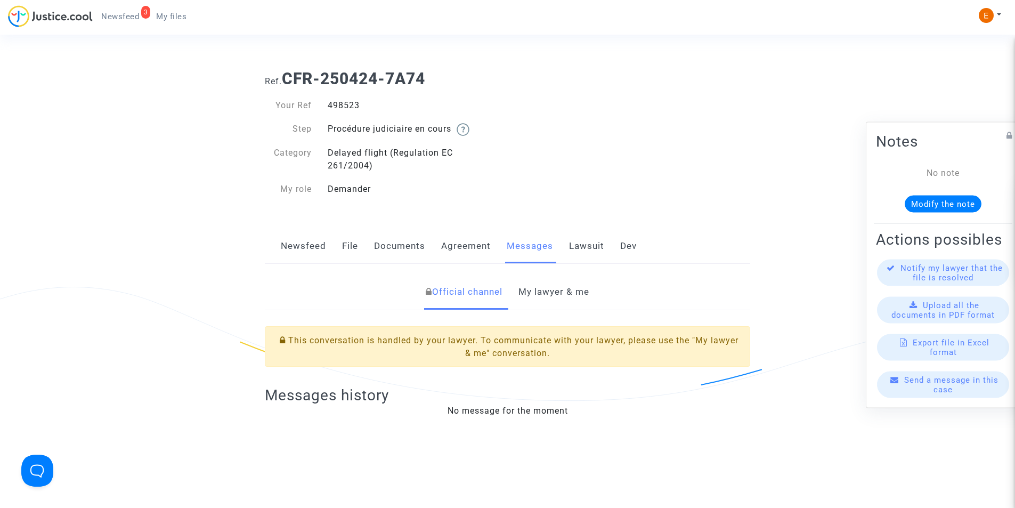
click at [547, 285] on link "My lawyer & me" at bounding box center [553, 291] width 71 height 35
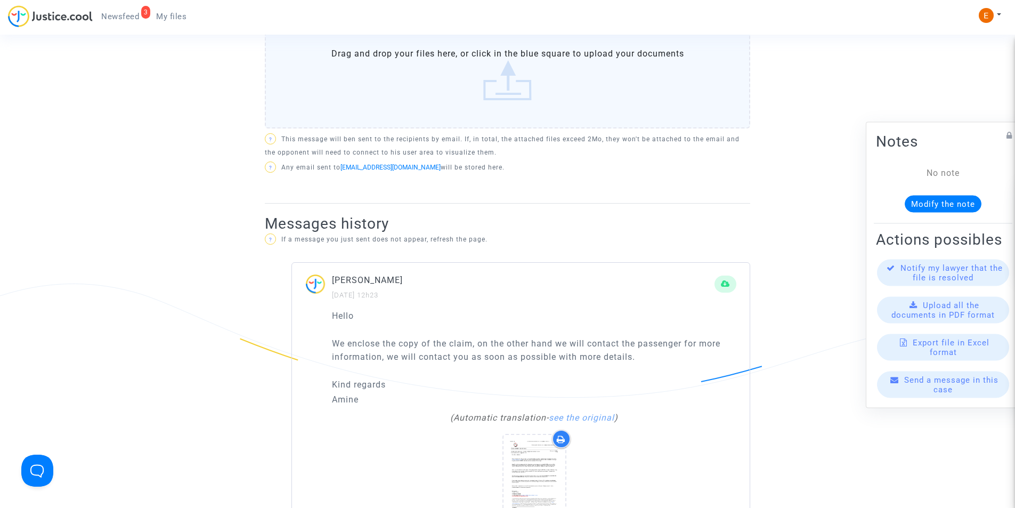
scroll to position [639, 0]
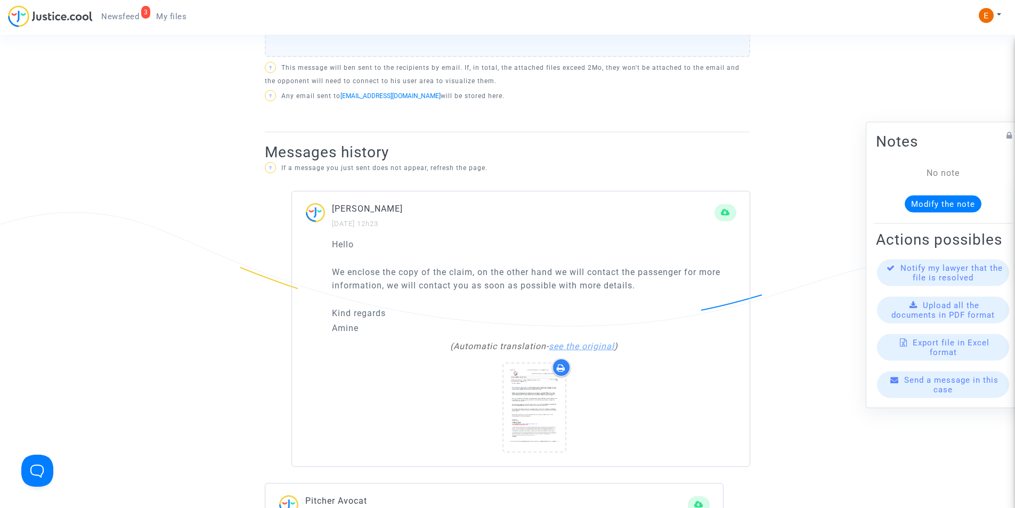
click at [588, 341] on link "see the original" at bounding box center [582, 346] width 66 height 10
click at [588, 341] on link "see the automatic translation" at bounding box center [533, 346] width 125 height 10
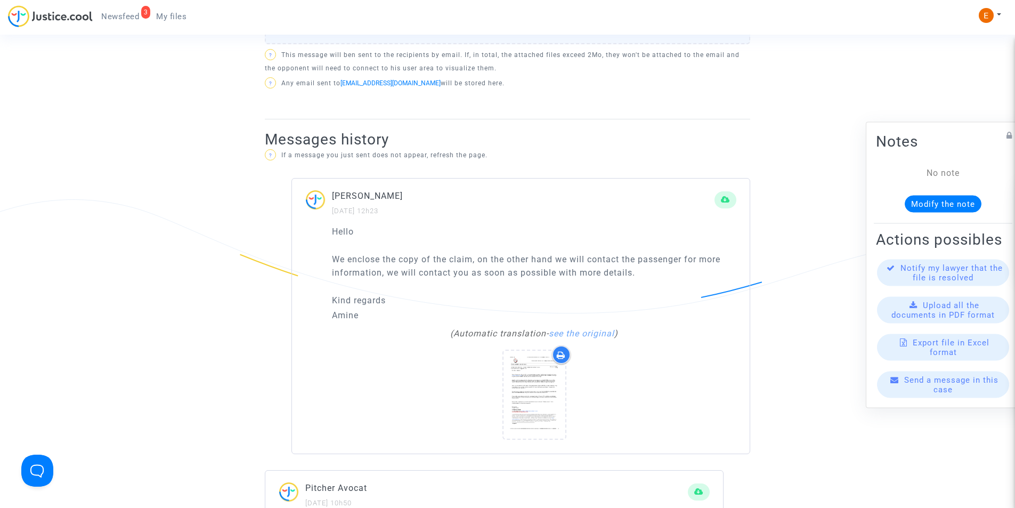
scroll to position [533, 0]
